Goal: Task Accomplishment & Management: Complete application form

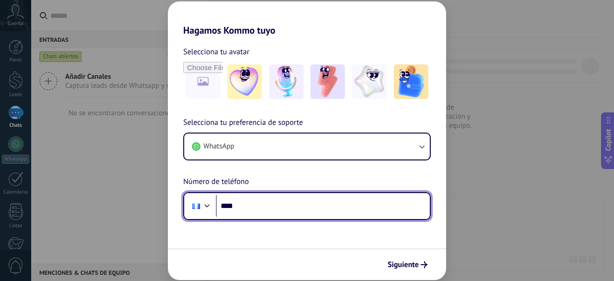
click at [256, 207] on input "****" at bounding box center [323, 206] width 214 height 22
type input "**********"
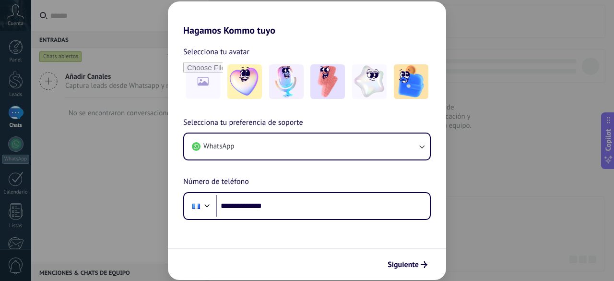
click at [412, 268] on span "Siguiente" at bounding box center [403, 264] width 31 height 7
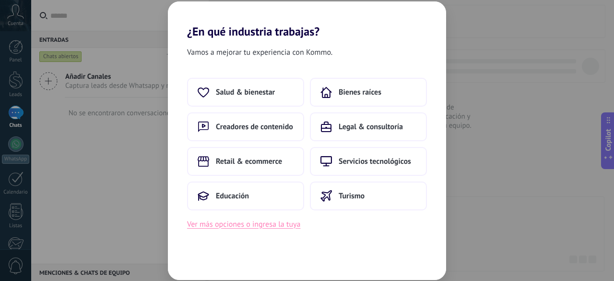
click at [231, 229] on button "Ver más opciones o ingresa la tuya" at bounding box center [243, 224] width 113 height 12
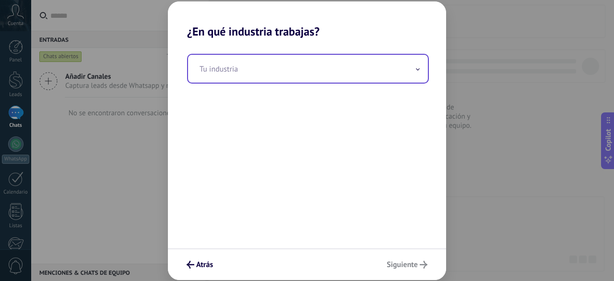
click at [252, 68] on input "text" at bounding box center [308, 69] width 240 height 28
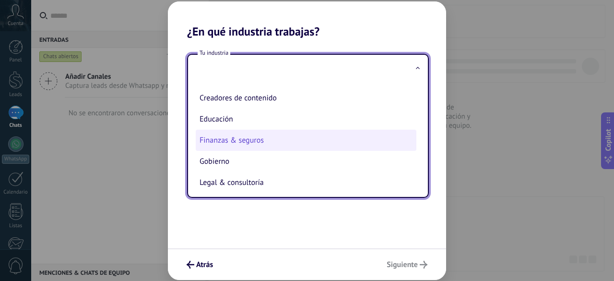
scroll to position [96, 0]
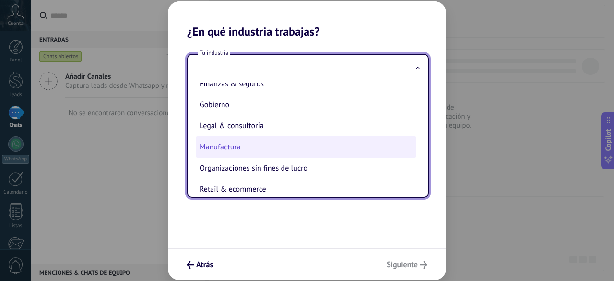
click at [243, 157] on li "Manufactura" at bounding box center [306, 146] width 221 height 21
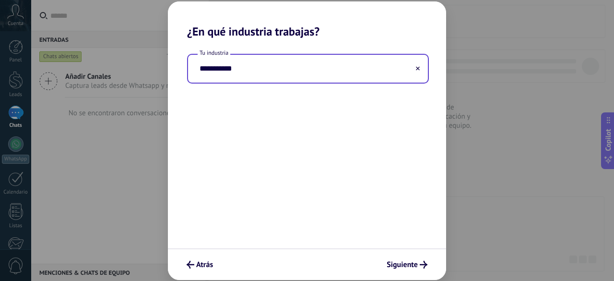
type input "**********"
click at [262, 76] on input "**********" at bounding box center [308, 69] width 240 height 28
click at [418, 70] on use at bounding box center [418, 68] width 4 height 4
click at [248, 71] on input "text" at bounding box center [308, 69] width 240 height 28
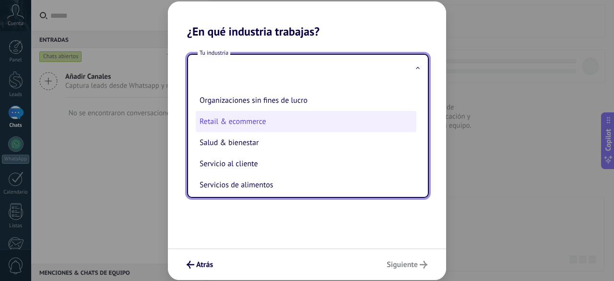
scroll to position [116, 0]
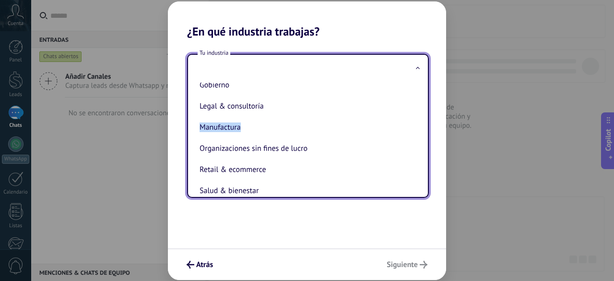
drag, startPoint x: 420, startPoint y: 127, endPoint x: 421, endPoint y: 114, distance: 13.0
click at [421, 114] on div "Automotriz Bienes raíces Creadores de contenido Educación Finanzas & seguros Go…" at bounding box center [308, 140] width 240 height 114
click at [420, 68] on span at bounding box center [417, 68] width 5 height 9
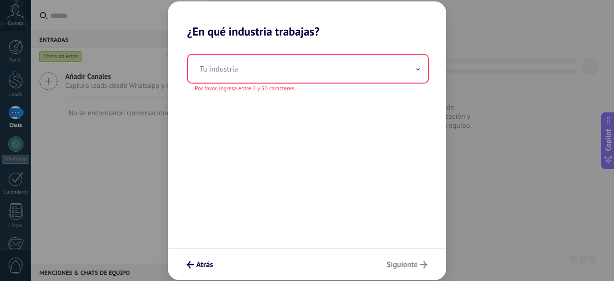
click at [420, 68] on span at bounding box center [417, 68] width 5 height 9
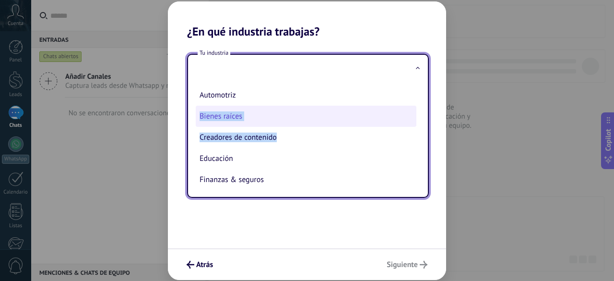
drag, startPoint x: 392, startPoint y: 146, endPoint x: 379, endPoint y: 110, distance: 38.9
click at [379, 110] on ul "Automotriz Bienes raíces Creadores de contenido Educación Finanzas & seguros Go…" at bounding box center [304, 140] width 232 height 114
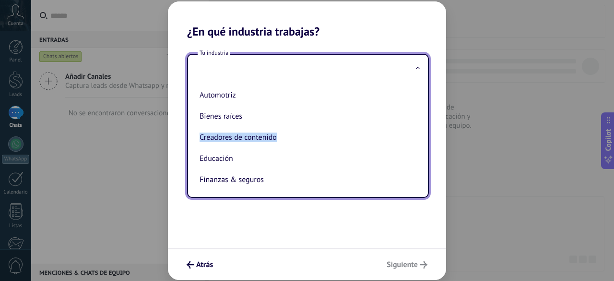
click at [382, 68] on input "text" at bounding box center [308, 69] width 240 height 28
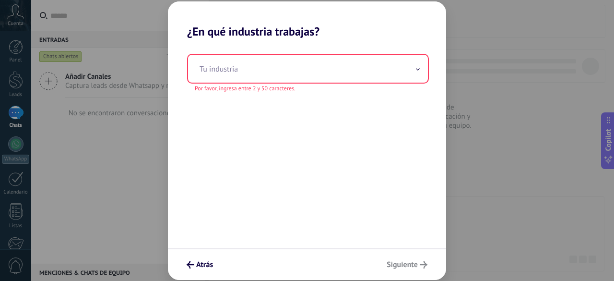
drag, startPoint x: 385, startPoint y: 78, endPoint x: 332, endPoint y: 69, distance: 54.1
click at [332, 69] on input "text" at bounding box center [308, 69] width 240 height 28
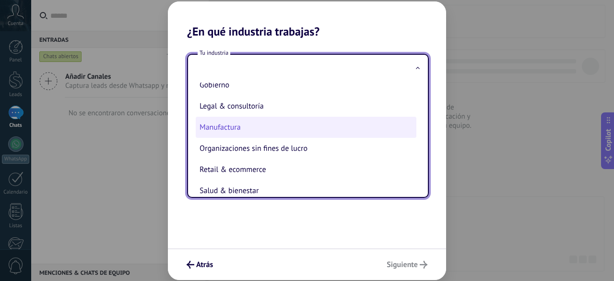
click at [253, 130] on li "Manufactura" at bounding box center [306, 127] width 221 height 21
type input "**********"
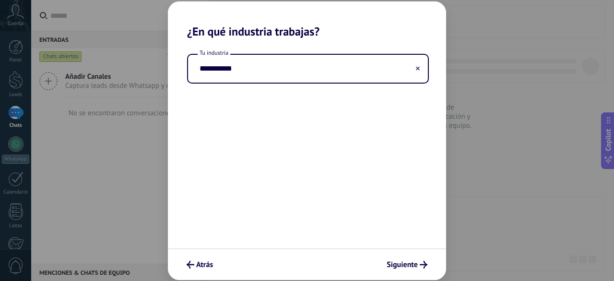
click at [253, 130] on div "**********" at bounding box center [307, 143] width 278 height 210
click at [404, 267] on span "Siguiente" at bounding box center [402, 264] width 31 height 7
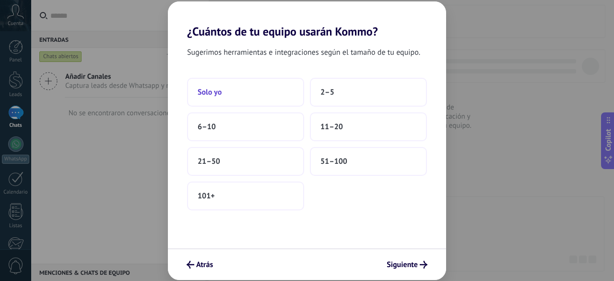
click at [245, 96] on button "Solo yo" at bounding box center [245, 92] width 117 height 29
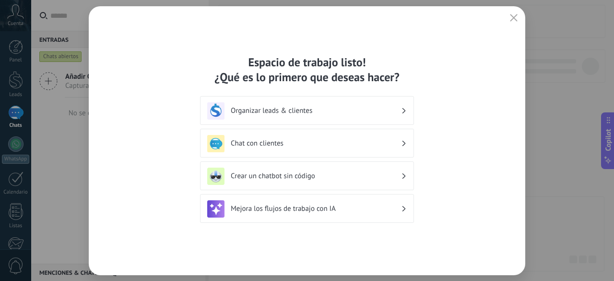
click at [405, 146] on div "Chat con clientes" at bounding box center [307, 143] width 200 height 17
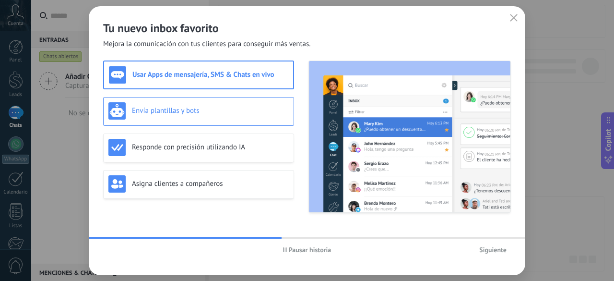
click at [231, 115] on h3 "Envía plantillas y bots" at bounding box center [210, 110] width 157 height 9
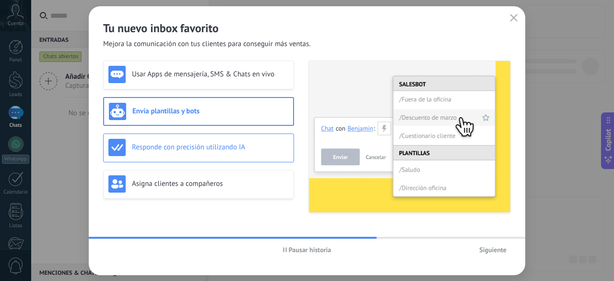
click at [241, 139] on div "Responde con precisión utilizando IA" at bounding box center [198, 147] width 180 height 17
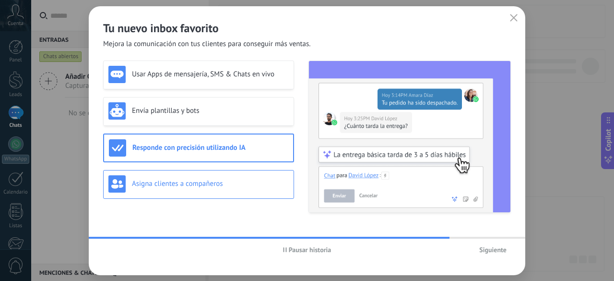
click at [225, 176] on div "Asigna clientes a compañeros" at bounding box center [198, 183] width 180 height 17
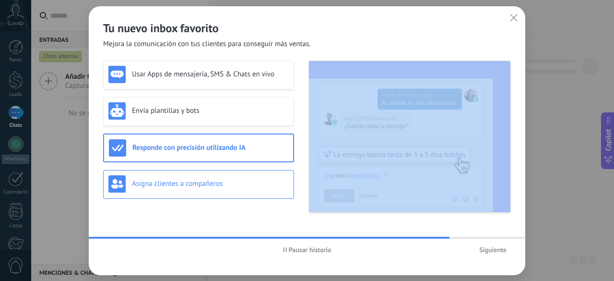
click at [225, 176] on div "Asigna clientes a compañeros" at bounding box center [198, 183] width 180 height 17
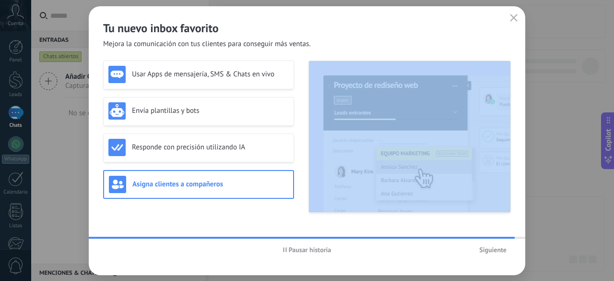
click at [487, 249] on span "Siguiente" at bounding box center [492, 249] width 27 height 7
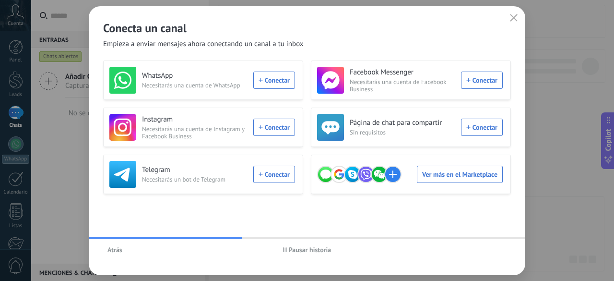
click at [265, 81] on div "WhatsApp Necesitarás una cuenta de WhatsApp Conectar" at bounding box center [202, 80] width 186 height 27
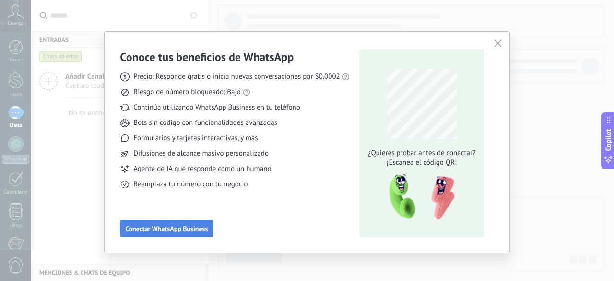
click at [176, 227] on span "Conectar WhatsApp Business" at bounding box center [166, 228] width 83 height 7
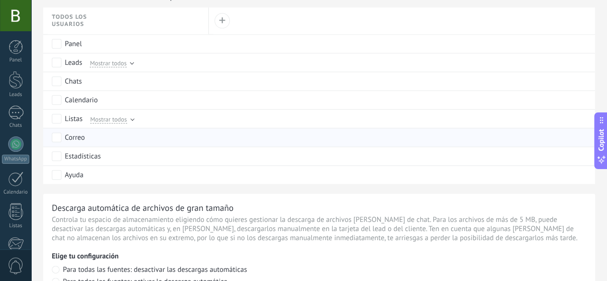
scroll to position [480, 0]
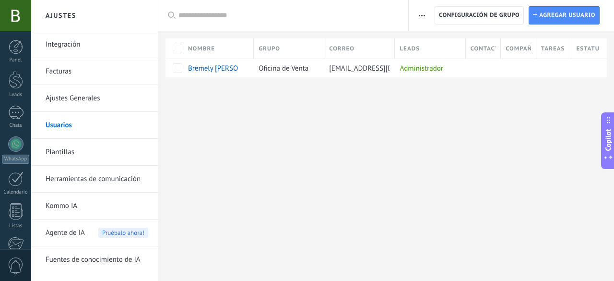
click at [86, 153] on link "Plantillas" at bounding box center [97, 152] width 103 height 27
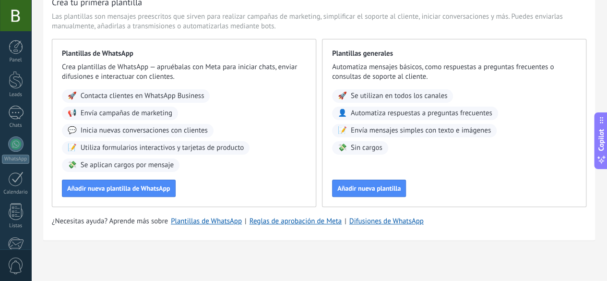
scroll to position [52, 0]
